Goal: Communication & Community: Answer question/provide support

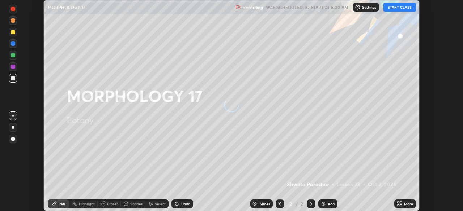
scroll to position [211, 462]
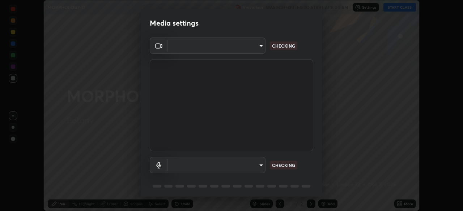
click at [397, 12] on div "Media settings ​ CHECKING ​ CHECKING 1 / 5 Next" at bounding box center [231, 105] width 463 height 211
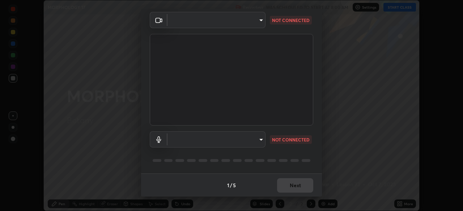
click at [251, 136] on body "Erase all MORPHOLOGY 17 Recording WAS SCHEDULED TO START AT 8:00 AM Settings ST…" at bounding box center [231, 105] width 463 height 211
type input "51d019597c161c0694d5583d1f2c643560fde39fe8f4b4da8ea140d4d4830f4c"
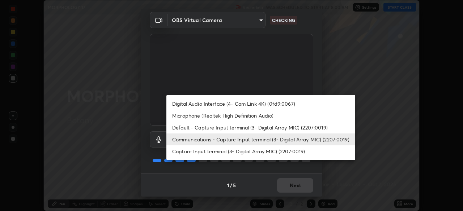
click at [262, 117] on li "Microphone (Realtek High Definition Audio)" at bounding box center [260, 116] width 189 height 12
type input "c6780f4c857a8b81e5497564d4ed67de36d612a8279d52ba4dbf449da7be3efb"
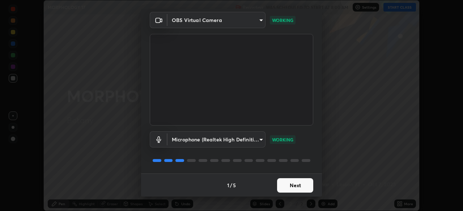
click at [293, 188] on button "Next" at bounding box center [295, 186] width 36 height 14
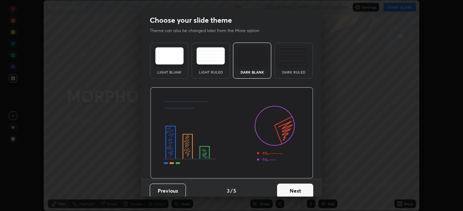
click at [299, 188] on button "Next" at bounding box center [295, 191] width 36 height 14
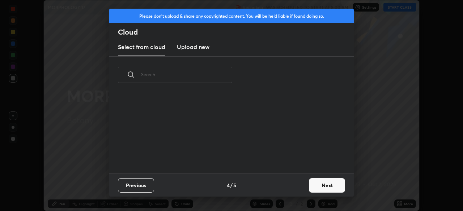
click at [303, 189] on div "Previous 4 / 5 Next" at bounding box center [231, 185] width 244 height 23
click at [312, 186] on button "Next" at bounding box center [327, 186] width 36 height 14
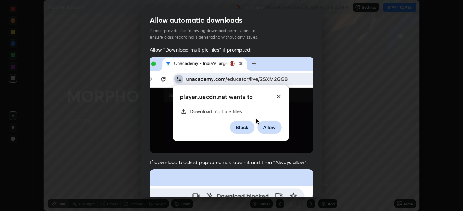
click at [267, 119] on img at bounding box center [231, 105] width 163 height 97
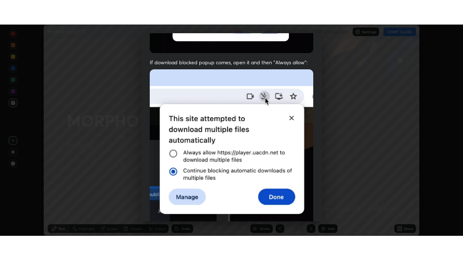
scroll to position [173, 0]
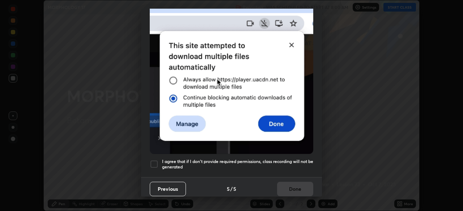
click at [269, 159] on h5 "I agree that if I don't provide required permissions, class recording will not …" at bounding box center [237, 164] width 151 height 11
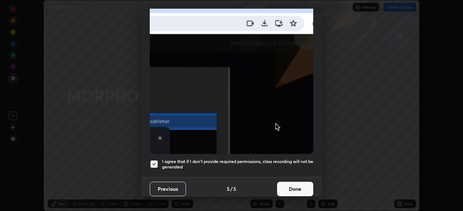
click at [298, 185] on button "Done" at bounding box center [295, 189] width 36 height 14
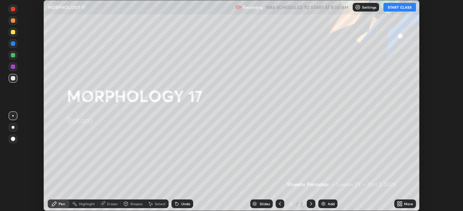
click at [399, 7] on button "START CLASS" at bounding box center [399, 7] width 33 height 9
click at [401, 204] on icon at bounding box center [401, 203] width 2 height 2
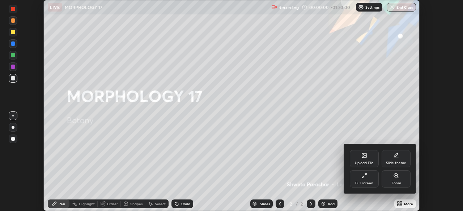
click at [369, 183] on div "Full screen" at bounding box center [364, 184] width 18 height 4
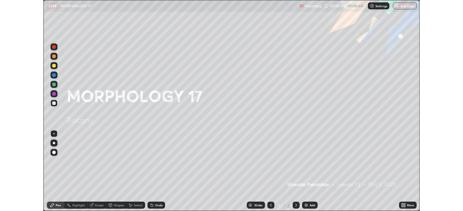
scroll to position [260, 463]
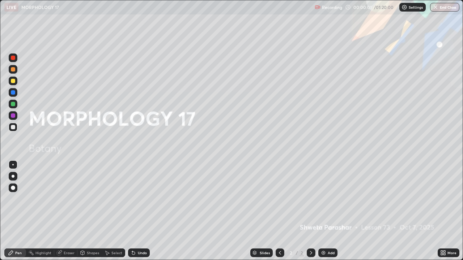
click at [331, 211] on div "Add" at bounding box center [330, 253] width 7 height 4
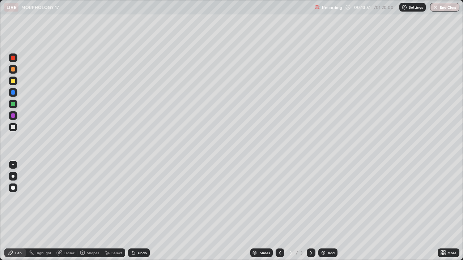
click at [16, 176] on div at bounding box center [13, 176] width 9 height 9
click at [13, 116] on div at bounding box center [13, 116] width 4 height 4
click at [117, 211] on div "Select" at bounding box center [113, 253] width 23 height 9
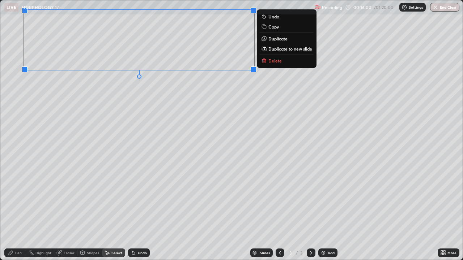
click at [208, 120] on div "0 ° Undo Copy Duplicate Duplicate to new slide Delete" at bounding box center [231, 130] width 462 height 260
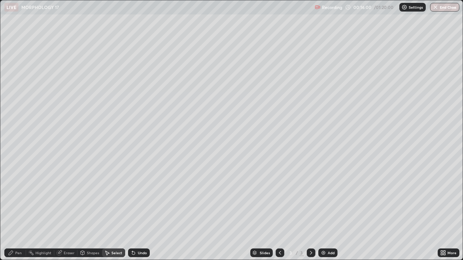
click at [17, 211] on div "Pen" at bounding box center [18, 253] width 7 height 4
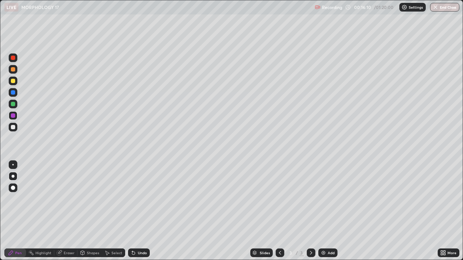
click at [14, 70] on div at bounding box center [13, 69] width 4 height 4
click at [13, 128] on div at bounding box center [13, 127] width 4 height 4
click at [89, 211] on div "Shapes" at bounding box center [93, 253] width 12 height 4
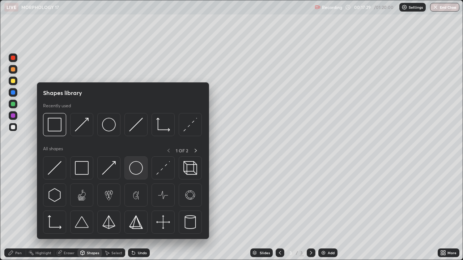
click at [136, 169] on img at bounding box center [136, 168] width 14 height 14
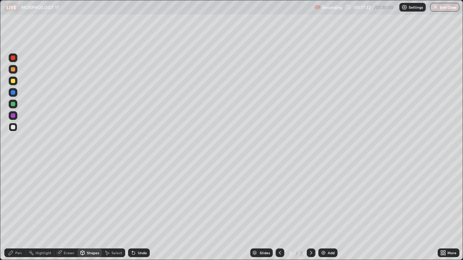
click at [15, 211] on div "Pen" at bounding box center [18, 253] width 7 height 4
click at [14, 117] on div at bounding box center [13, 116] width 4 height 4
click at [111, 211] on div "Select" at bounding box center [113, 253] width 23 height 9
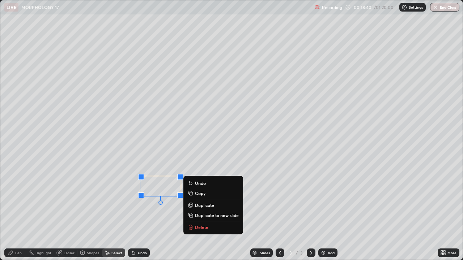
click at [146, 211] on div "0 ° Undo Copy Duplicate Duplicate to new slide Delete" at bounding box center [231, 130] width 462 height 260
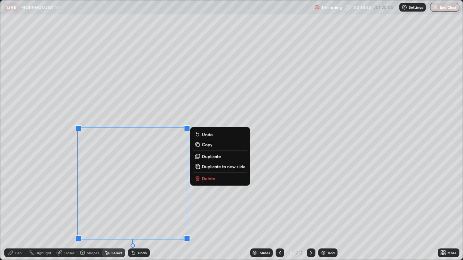
click at [51, 201] on div "0 ° Undo Copy Duplicate Duplicate to new slide Delete" at bounding box center [231, 130] width 462 height 260
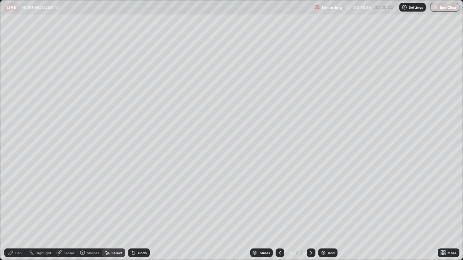
click at [13, 211] on icon at bounding box center [11, 253] width 6 height 6
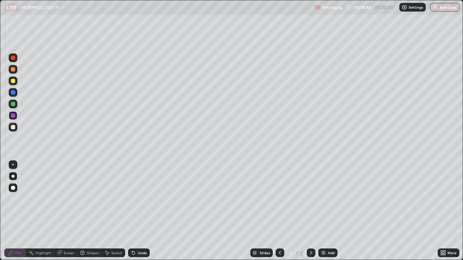
click at [12, 127] on div at bounding box center [13, 127] width 4 height 4
click at [37, 211] on div "Highlight" at bounding box center [43, 253] width 16 height 4
click at [12, 211] on icon at bounding box center [11, 253] width 4 height 4
click at [450, 211] on div "More" at bounding box center [451, 253] width 9 height 4
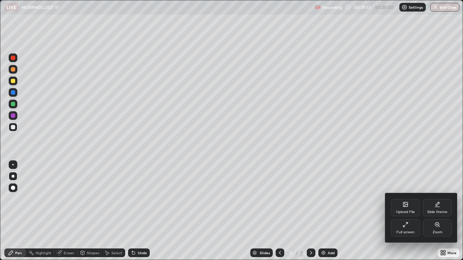
click at [398, 211] on div "Full screen" at bounding box center [405, 227] width 29 height 17
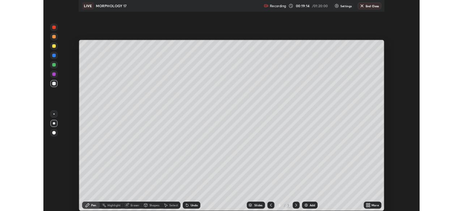
scroll to position [35936, 35685]
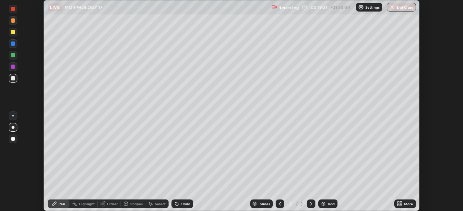
scroll to position [211, 463]
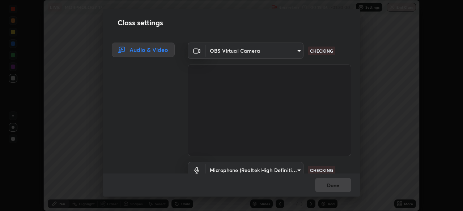
click at [295, 168] on body "Erase all LIVE MORPHOLOGY 17 Recording 00:19:36 / 01:20:00 Settings End Class S…" at bounding box center [231, 105] width 463 height 211
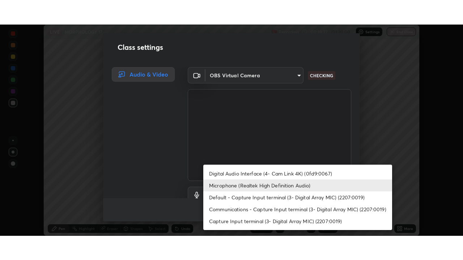
scroll to position [7, 0]
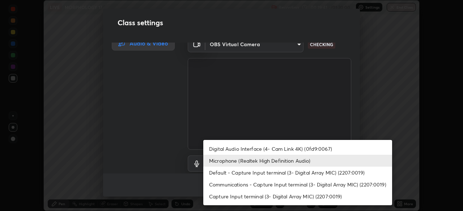
click at [293, 172] on li "Default - Capture Input terminal (3- Digital Array MIC) (2207:0019)" at bounding box center [297, 173] width 189 height 12
type input "default"
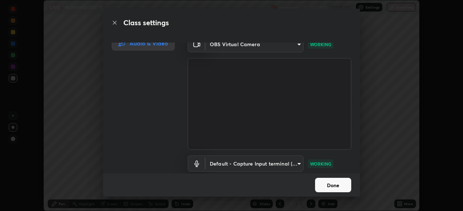
click at [324, 186] on button "Done" at bounding box center [333, 185] width 36 height 14
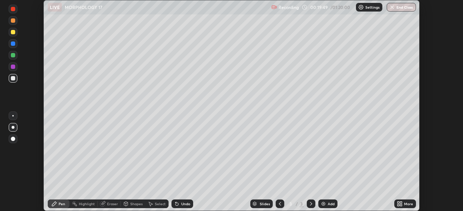
click at [406, 201] on div "More" at bounding box center [405, 204] width 22 height 9
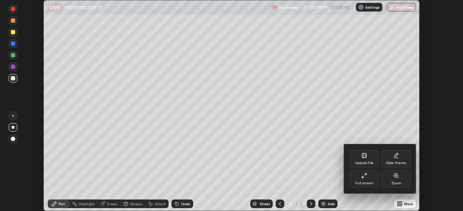
click at [371, 179] on div "Full screen" at bounding box center [364, 179] width 29 height 17
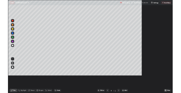
scroll to position [260, 463]
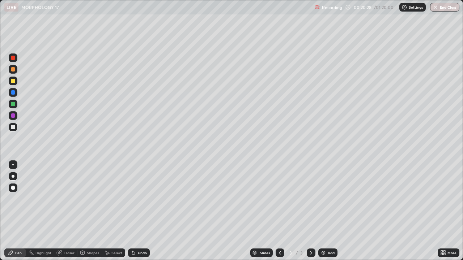
click at [12, 71] on div at bounding box center [13, 69] width 4 height 4
click at [13, 115] on div at bounding box center [13, 116] width 4 height 4
click at [44, 211] on div "Highlight" at bounding box center [43, 253] width 16 height 4
click at [12, 211] on icon at bounding box center [13, 229] width 6 height 6
click at [12, 57] on div at bounding box center [13, 58] width 4 height 4
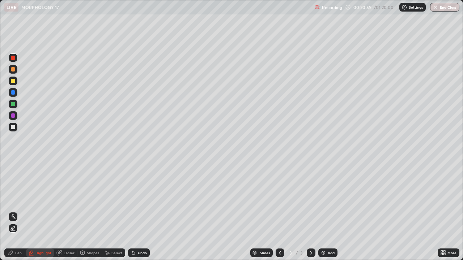
click at [137, 211] on div "Undo" at bounding box center [139, 253] width 22 height 9
click at [138, 211] on div "Undo" at bounding box center [142, 253] width 9 height 4
click at [139, 211] on div "Undo" at bounding box center [139, 253] width 22 height 9
click at [138, 211] on div "Undo" at bounding box center [142, 253] width 9 height 4
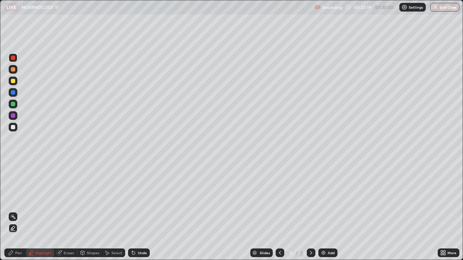
click at [138, 211] on div "Undo" at bounding box center [142, 253] width 9 height 4
click at [140, 211] on div "Undo" at bounding box center [142, 253] width 9 height 4
click at [139, 211] on div "Undo" at bounding box center [142, 253] width 9 height 4
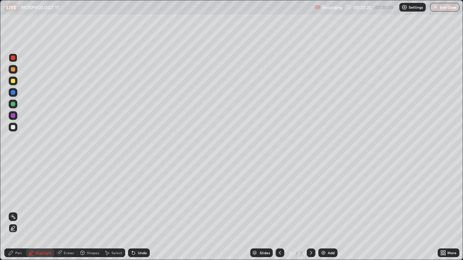
click at [138, 211] on div "Undo" at bounding box center [142, 253] width 9 height 4
click at [136, 211] on div "Undo" at bounding box center [139, 253] width 22 height 9
click at [112, 211] on div "Select" at bounding box center [116, 253] width 11 height 4
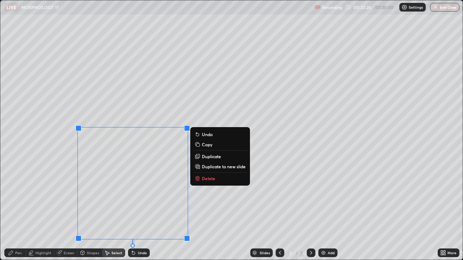
click at [211, 155] on p "Duplicate" at bounding box center [211, 157] width 19 height 6
click at [66, 211] on div "Eraser" at bounding box center [69, 253] width 11 height 4
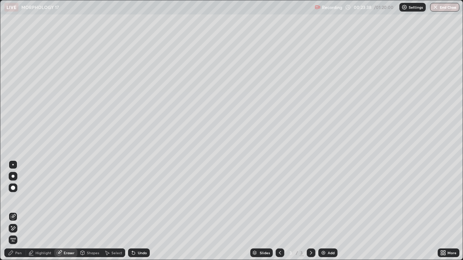
click at [15, 211] on div "Pen" at bounding box center [18, 253] width 7 height 4
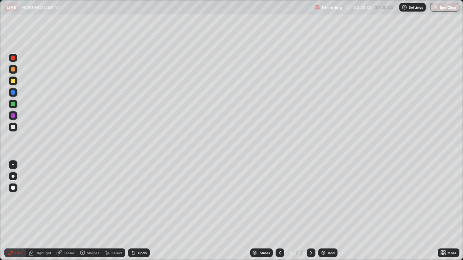
click at [12, 59] on div at bounding box center [13, 58] width 4 height 4
click at [35, 211] on div "Highlight" at bounding box center [40, 253] width 28 height 9
click at [17, 211] on div "Pen" at bounding box center [18, 253] width 7 height 4
click at [13, 115] on div at bounding box center [13, 116] width 4 height 4
click at [12, 69] on div at bounding box center [13, 69] width 4 height 4
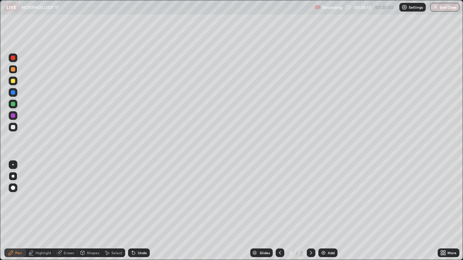
click at [13, 58] on div at bounding box center [13, 58] width 4 height 4
click at [12, 128] on div at bounding box center [13, 127] width 4 height 4
click at [326, 211] on div "Add" at bounding box center [327, 253] width 19 height 9
click at [279, 211] on icon at bounding box center [280, 253] width 6 height 6
click at [115, 211] on div "Select" at bounding box center [116, 253] width 11 height 4
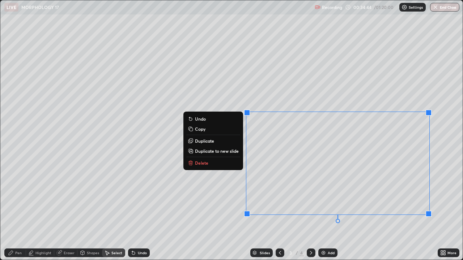
click at [222, 151] on p "Duplicate to new slide" at bounding box center [217, 151] width 44 height 6
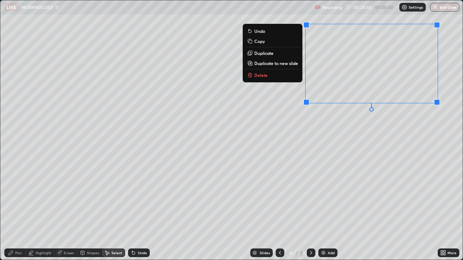
click at [268, 160] on div "0 ° Undo Copy Duplicate Duplicate to new slide Delete" at bounding box center [231, 130] width 462 height 260
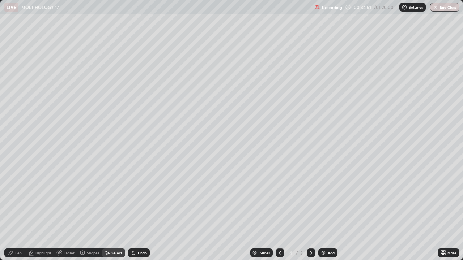
click at [22, 211] on div "Pen" at bounding box center [15, 253] width 22 height 9
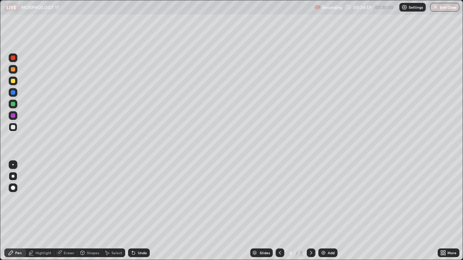
click at [13, 69] on div at bounding box center [13, 69] width 4 height 4
click at [136, 211] on div "Undo" at bounding box center [139, 253] width 22 height 9
click at [310, 211] on icon at bounding box center [311, 253] width 6 height 6
click at [14, 70] on div at bounding box center [13, 69] width 4 height 4
click at [13, 105] on div at bounding box center [13, 104] width 4 height 4
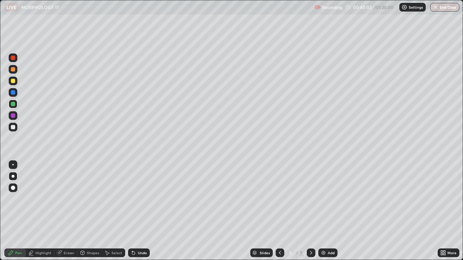
click at [110, 211] on div "Select" at bounding box center [113, 253] width 23 height 9
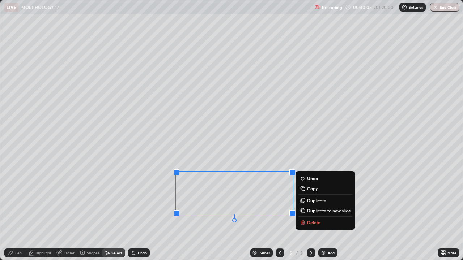
click at [316, 200] on p "Duplicate" at bounding box center [316, 201] width 19 height 6
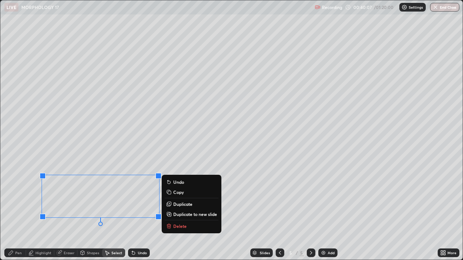
click at [20, 200] on div "Erase all" at bounding box center [12, 129] width 17 height 231
click at [72, 211] on div "0 ° Undo Copy Duplicate Duplicate to new slide Delete" at bounding box center [231, 130] width 462 height 260
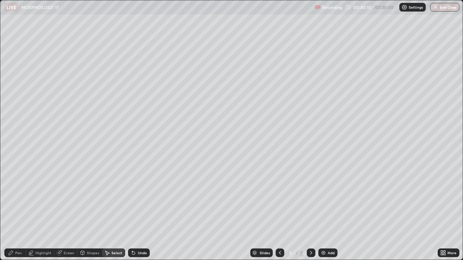
click at [64, 211] on div "Eraser" at bounding box center [69, 253] width 11 height 4
click at [10, 211] on icon at bounding box center [11, 253] width 6 height 6
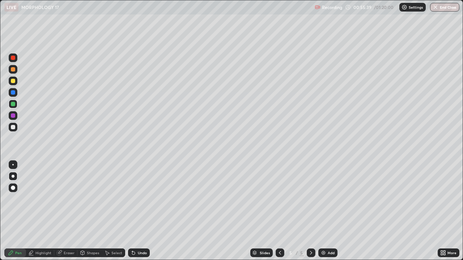
click at [327, 211] on div "Add" at bounding box center [327, 253] width 19 height 9
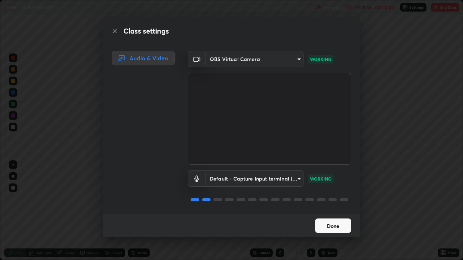
click at [331, 211] on button "Done" at bounding box center [333, 226] width 36 height 14
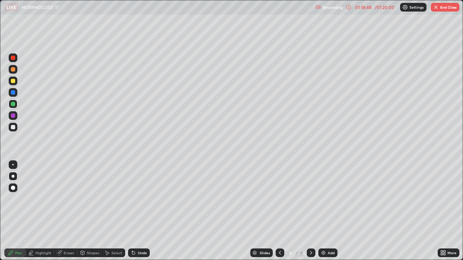
click at [444, 8] on button "End Class" at bounding box center [445, 7] width 29 height 9
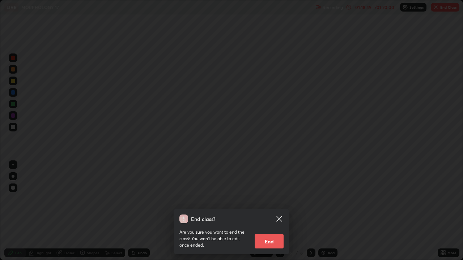
click at [272, 211] on button "End" at bounding box center [268, 241] width 29 height 14
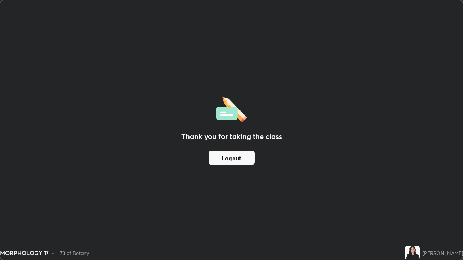
click at [245, 160] on button "Logout" at bounding box center [232, 158] width 46 height 14
